Goal: Task Accomplishment & Management: Manage account settings

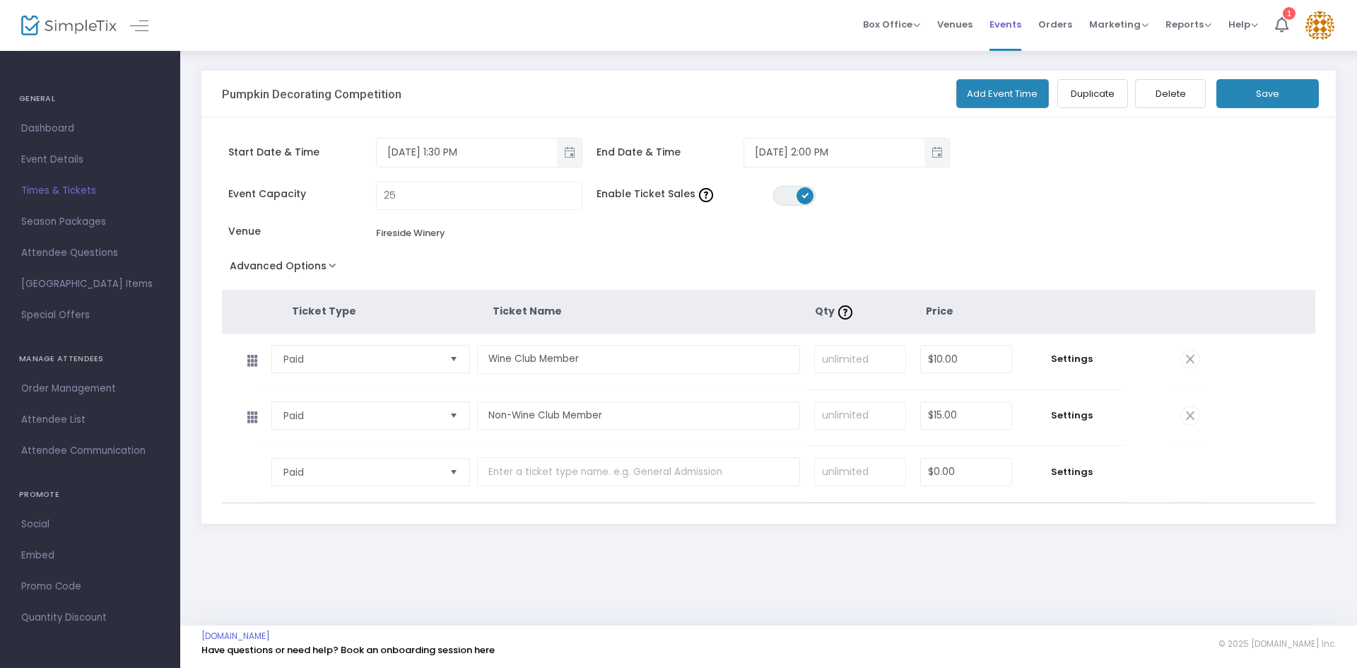
click at [990, 27] on li "Events" at bounding box center [1005, 25] width 49 height 51
click at [996, 26] on span "Events" at bounding box center [1005, 24] width 32 height 36
